Goal: Information Seeking & Learning: Learn about a topic

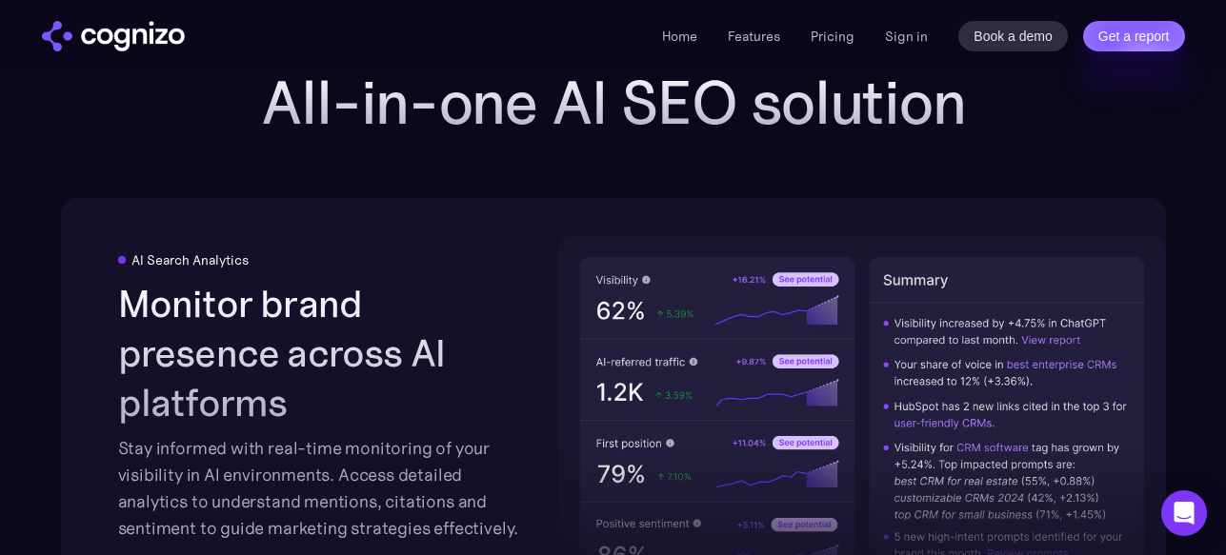
scroll to position [3273, 0]
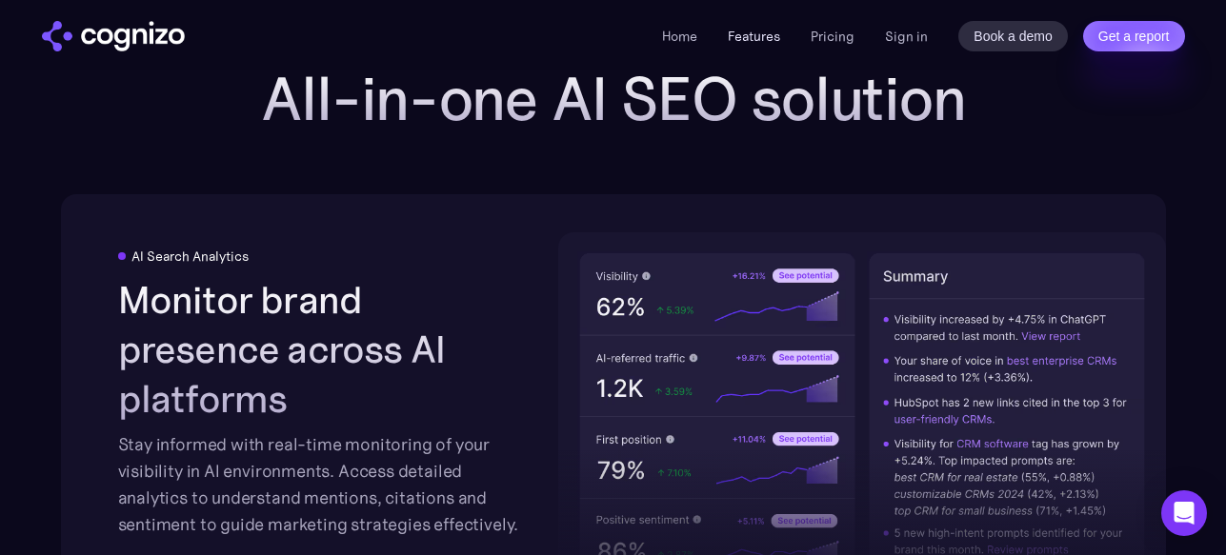
click at [745, 35] on link "Features" at bounding box center [754, 36] width 52 height 17
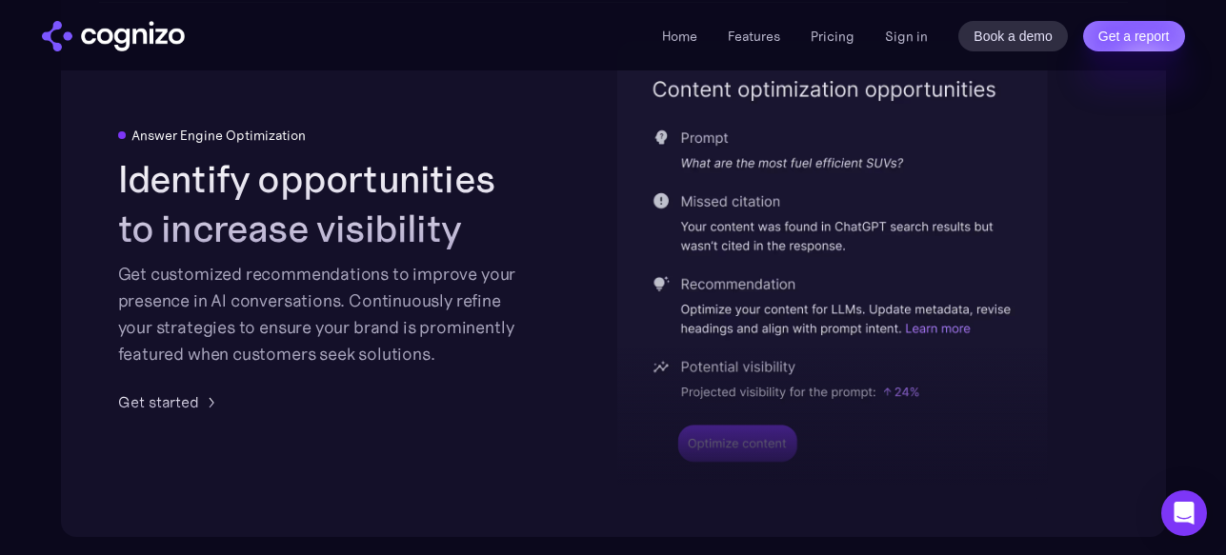
scroll to position [4404, 0]
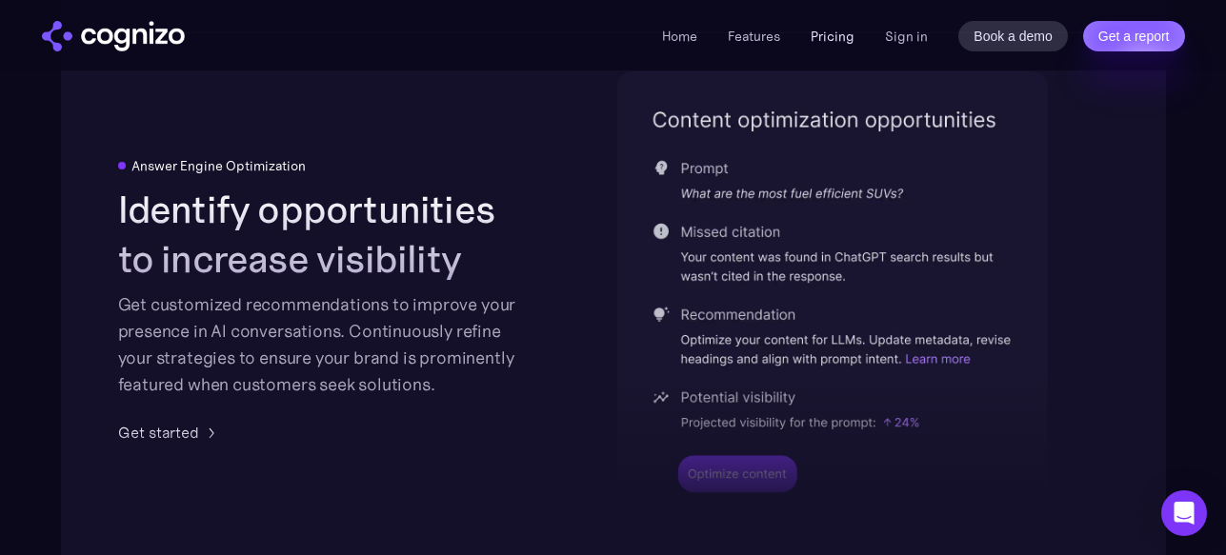
click at [832, 37] on link "Pricing" at bounding box center [832, 36] width 44 height 17
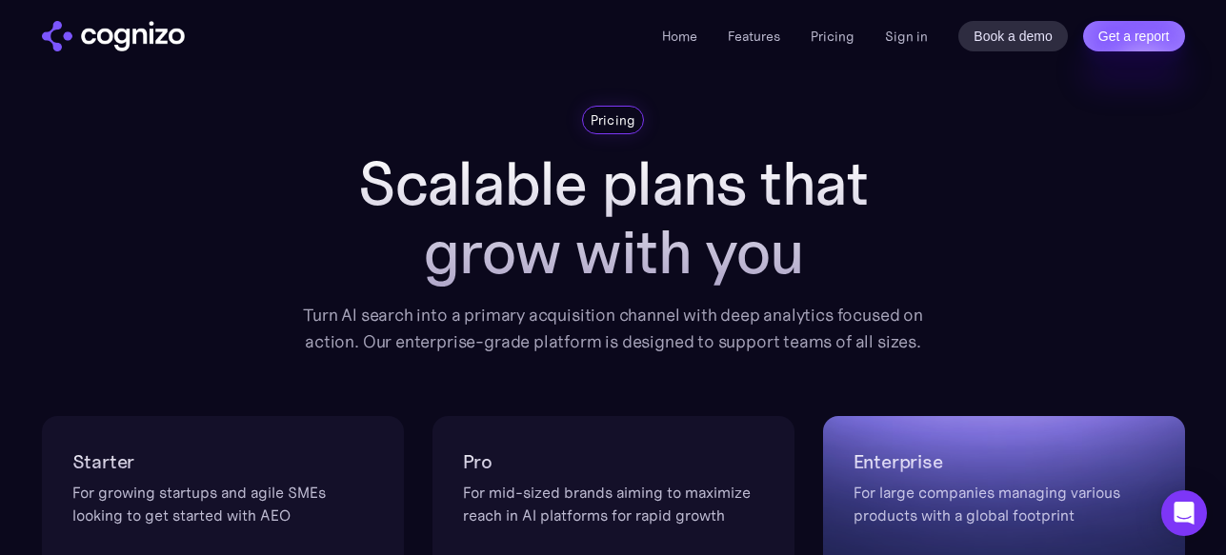
scroll to position [47, 0]
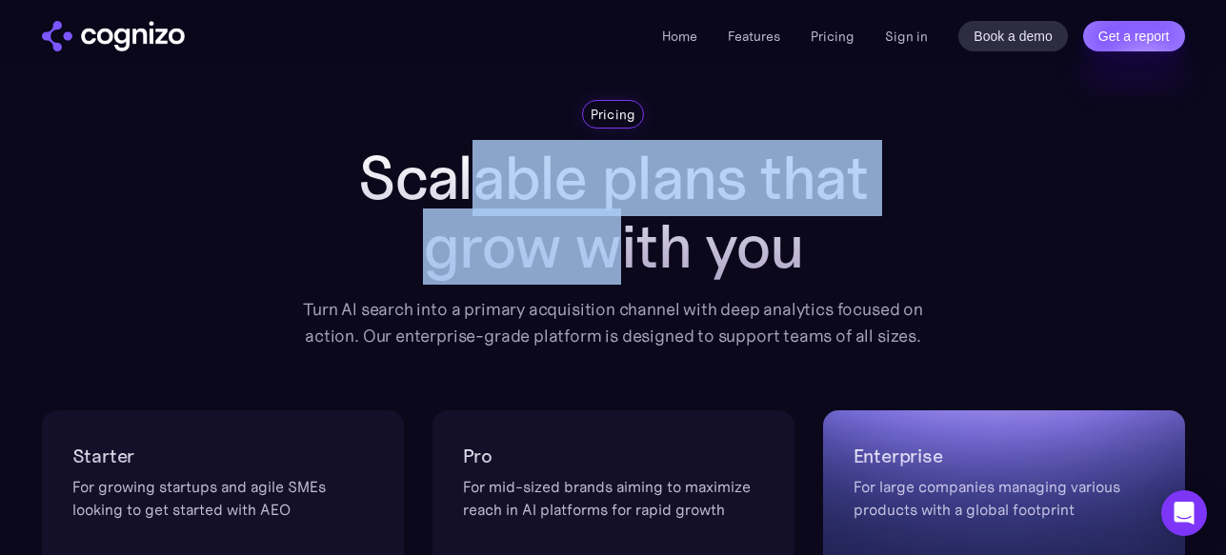
drag, startPoint x: 486, startPoint y: 197, endPoint x: 622, endPoint y: 226, distance: 139.2
click at [622, 226] on h1 "Scalable plans that grow with you" at bounding box center [614, 212] width 648 height 137
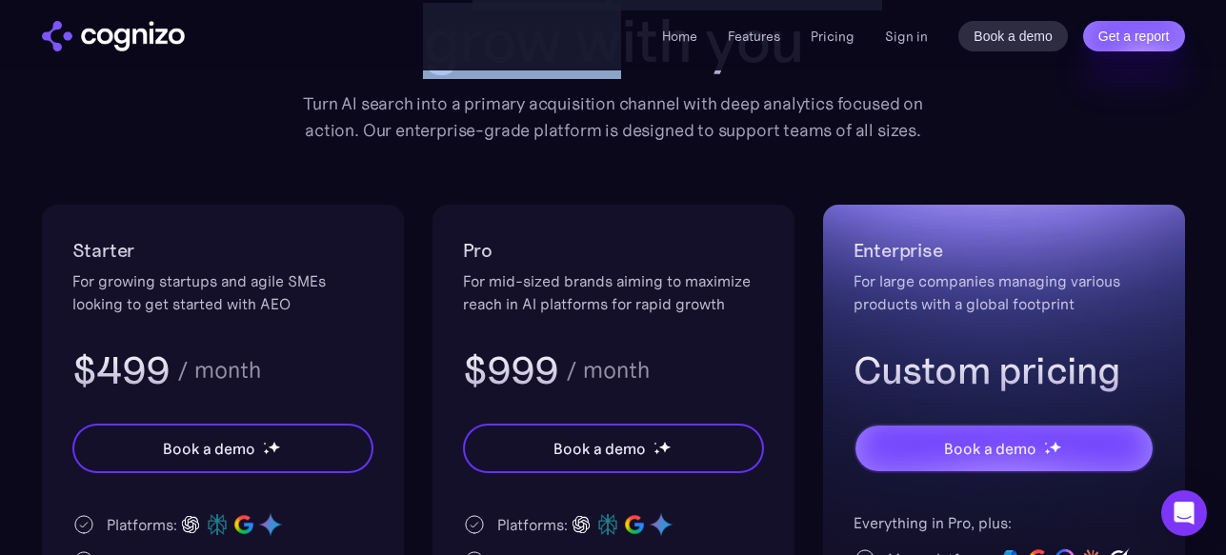
scroll to position [264, 0]
